Goal: Task Accomplishment & Management: Manage account settings

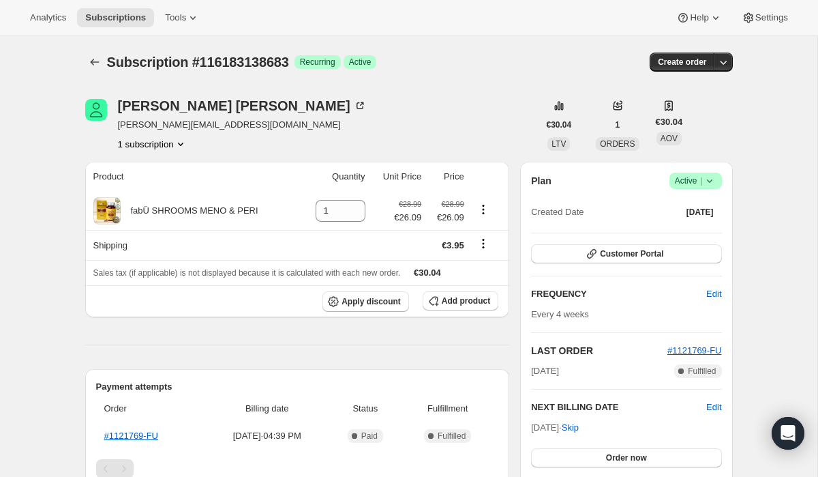
click at [696, 176] on span "Active |" at bounding box center [696, 181] width 42 height 14
click at [683, 227] on span "Cancel subscription" at bounding box center [691, 231] width 77 height 10
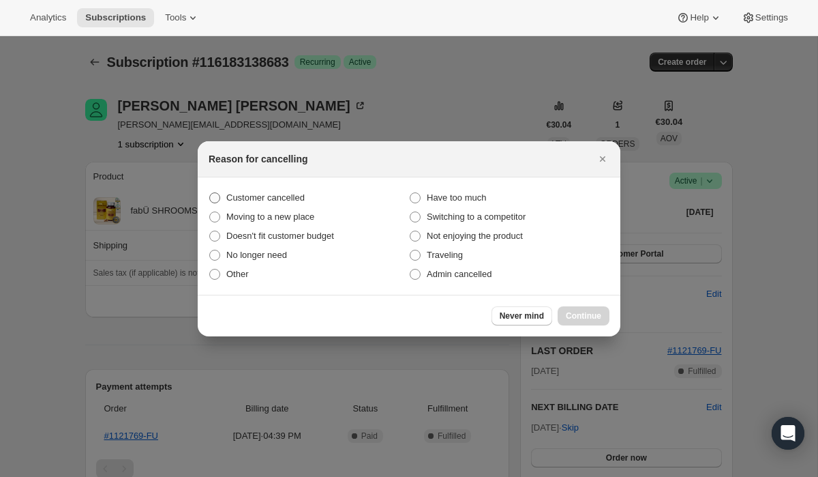
click at [289, 191] on span "Customer cancelled" at bounding box center [265, 198] width 78 height 14
click at [210, 192] on input "Customer cancelled" at bounding box center [209, 192] width 1 height 1
radio input "true"
click at [585, 320] on button "Continue" at bounding box center [584, 315] width 52 height 19
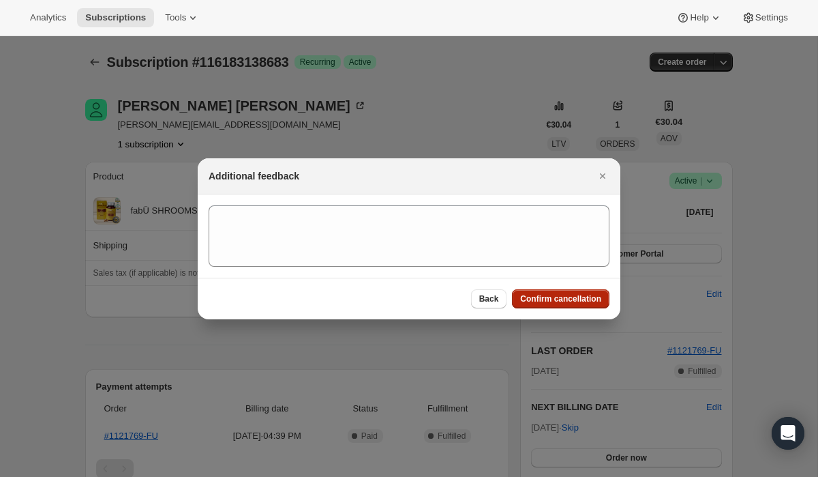
click at [539, 301] on span "Confirm cancellation" at bounding box center [560, 298] width 81 height 11
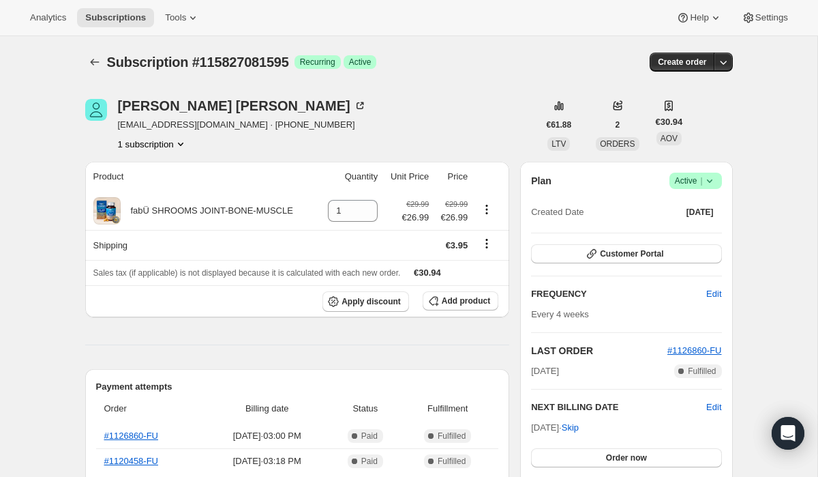
click at [696, 173] on span "Success Active |" at bounding box center [696, 181] width 53 height 16
click at [678, 238] on button "Cancel subscription" at bounding box center [691, 231] width 85 height 22
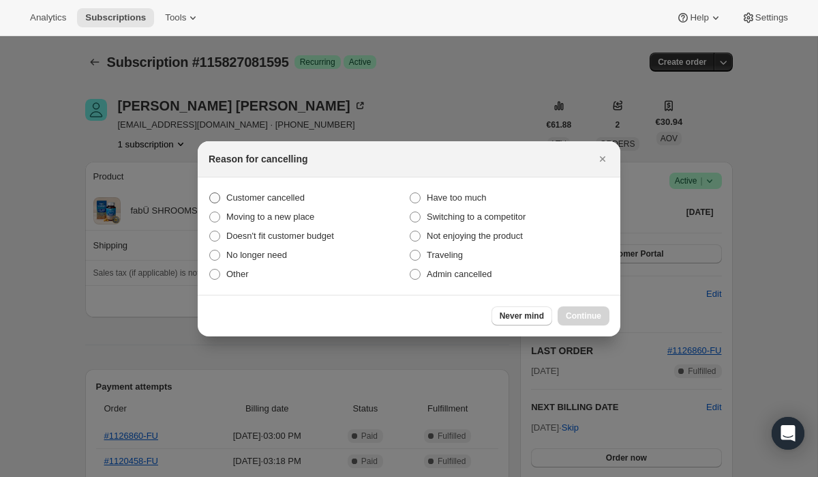
click at [322, 188] on label "Customer cancelled" at bounding box center [309, 197] width 200 height 19
click at [210, 192] on input "Customer cancelled" at bounding box center [209, 192] width 1 height 1
radio input "true"
click at [582, 310] on span "Continue" at bounding box center [583, 315] width 35 height 11
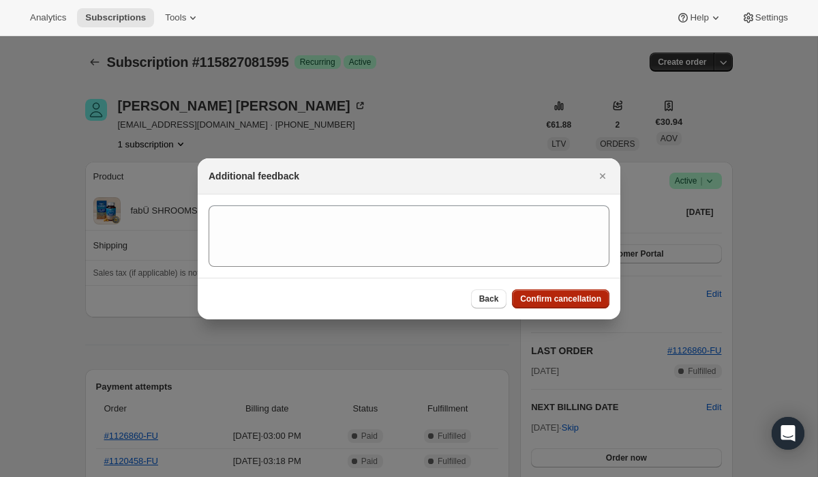
click at [563, 300] on span "Confirm cancellation" at bounding box center [560, 298] width 81 height 11
